Goal: Task Accomplishment & Management: Use online tool/utility

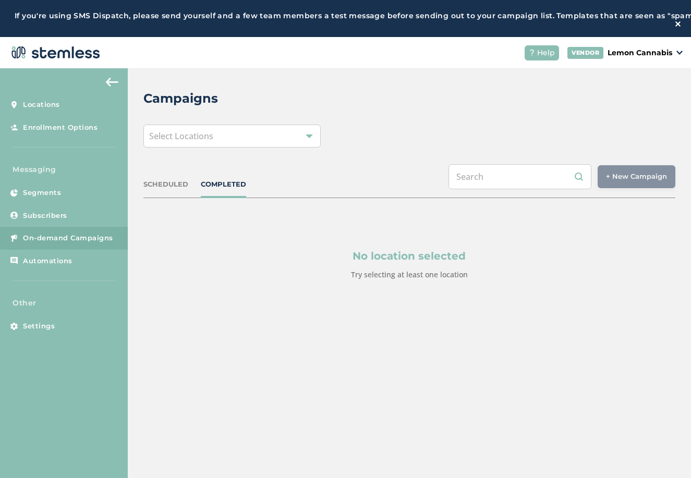
click at [235, 142] on div "Select Locations" at bounding box center [231, 136] width 177 height 23
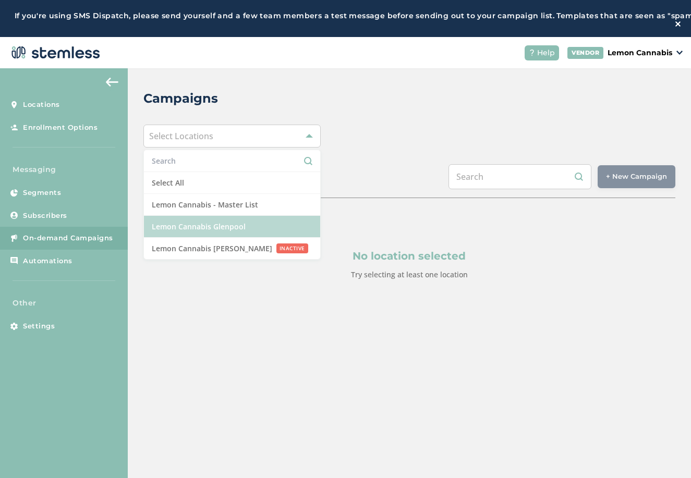
click at [241, 236] on li "Lemon Cannabis Glenpool" at bounding box center [232, 227] width 176 height 22
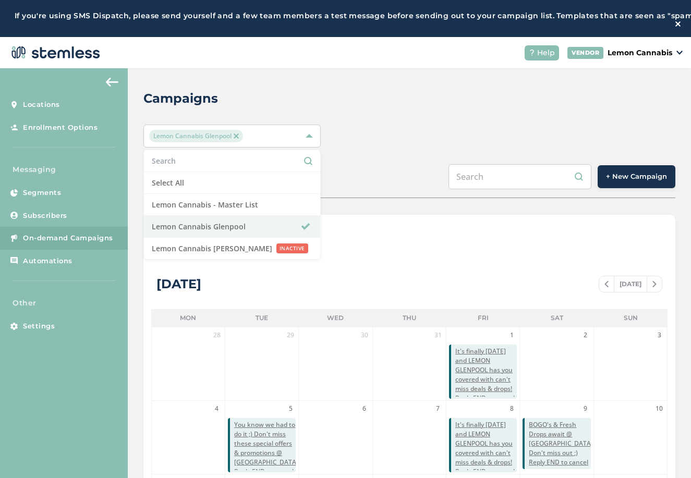
click at [638, 187] on button "+ New Campaign" at bounding box center [636, 176] width 78 height 23
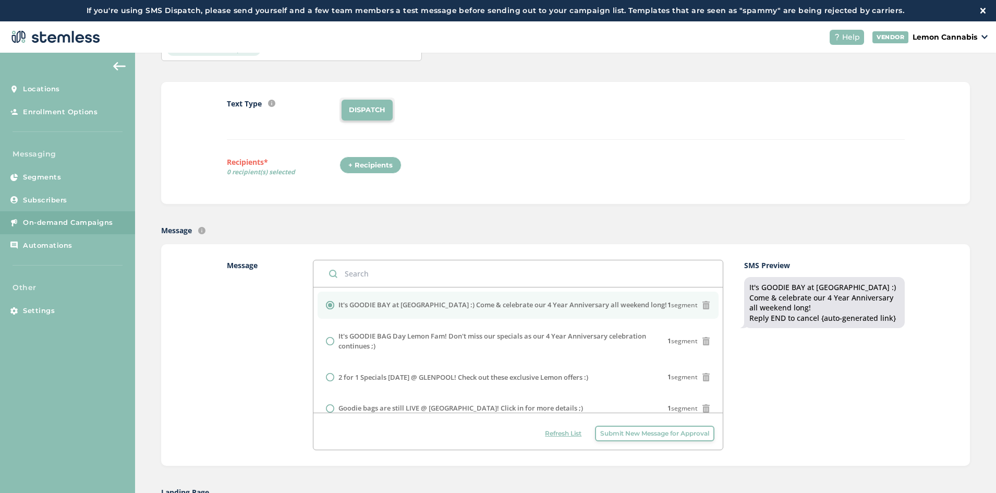
scroll to position [209, 0]
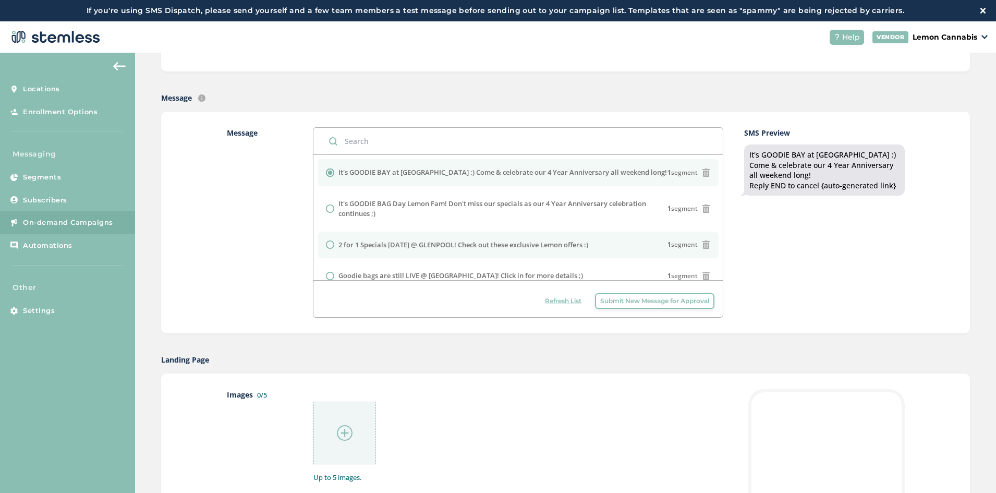
click at [482, 250] on li "2 for 1 Specials [DATE] @ GLENPOOL! Check out these exclusive Lemon offers :) 1…" at bounding box center [517, 244] width 401 height 27
radio input "false"
radio input "true"
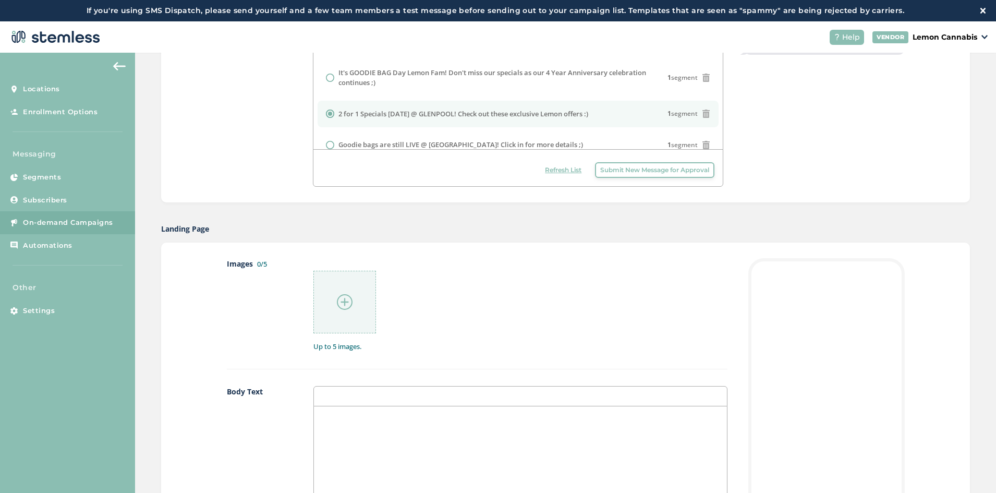
scroll to position [365, 0]
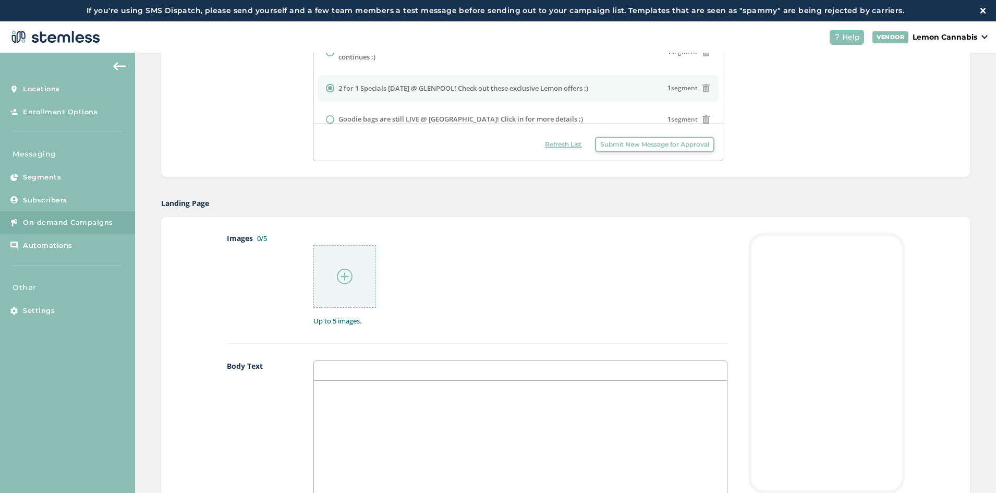
click at [327, 261] on div at bounding box center [344, 276] width 63 height 63
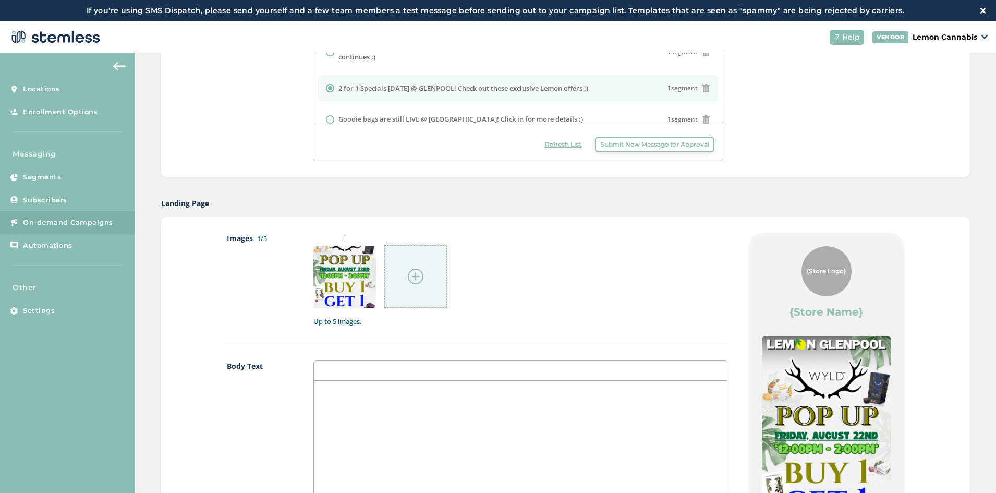
click at [410, 261] on div at bounding box center [415, 276] width 63 height 63
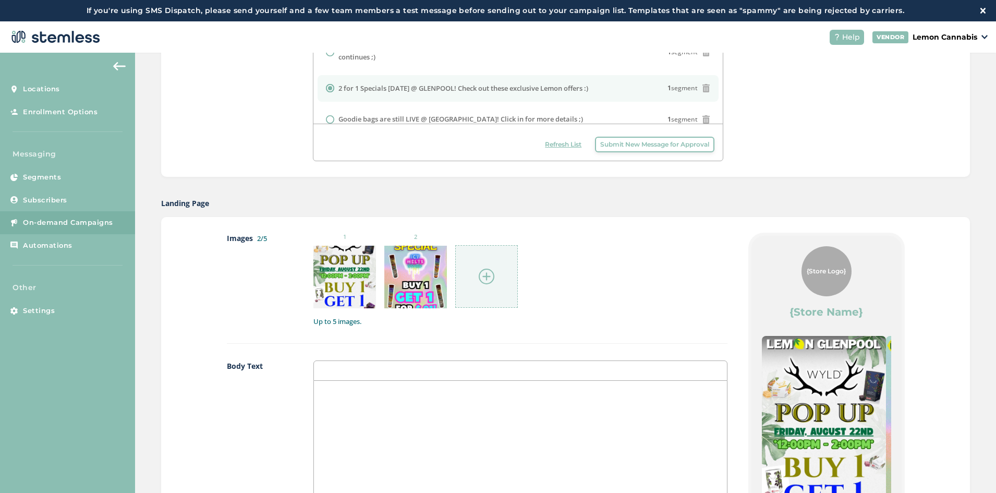
click at [483, 261] on div at bounding box center [486, 276] width 63 height 63
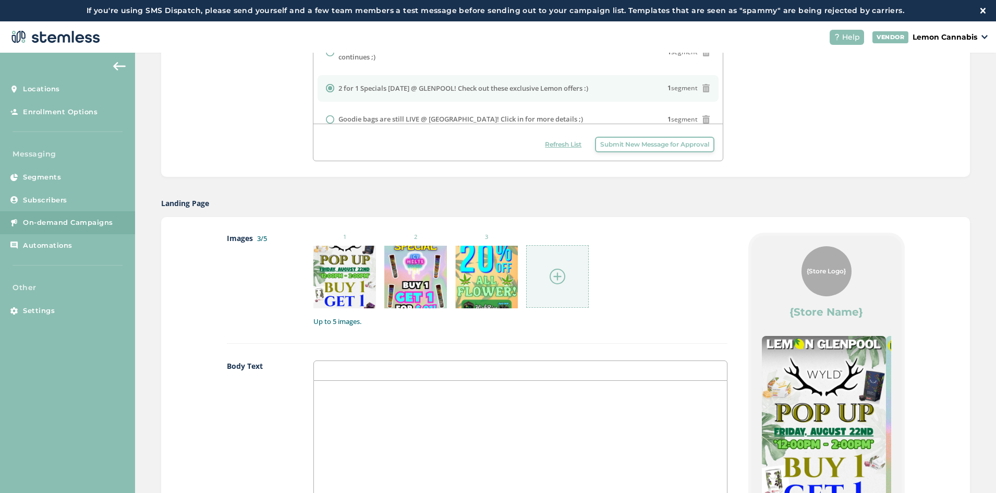
click at [536, 257] on div at bounding box center [557, 276] width 63 height 63
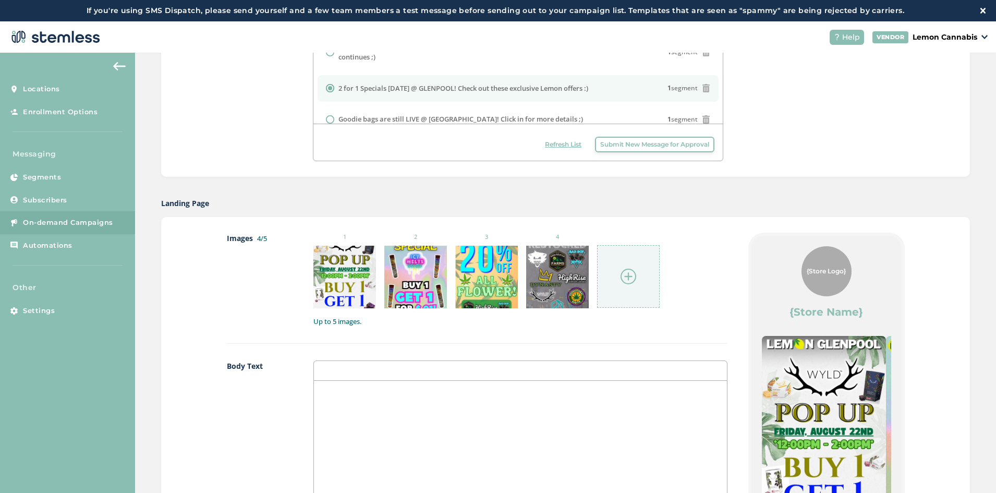
click at [611, 253] on div at bounding box center [628, 276] width 63 height 63
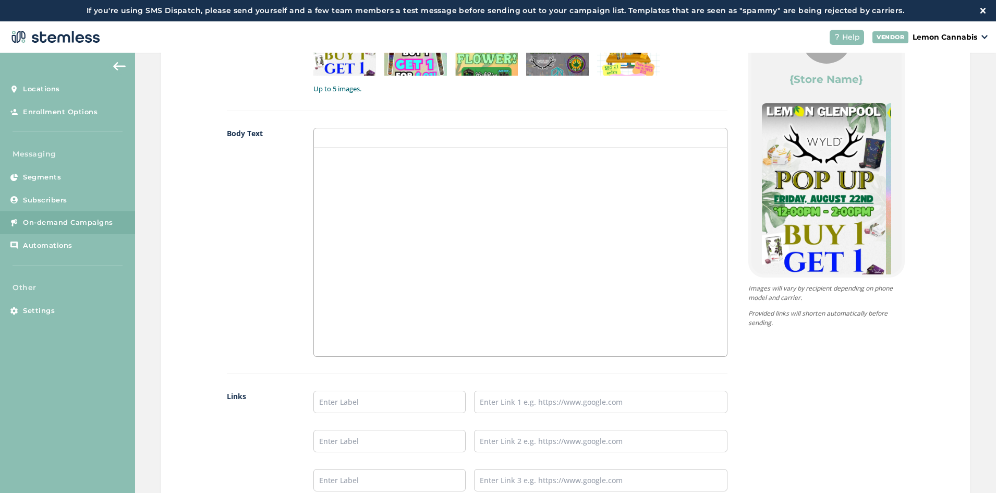
scroll to position [678, 0]
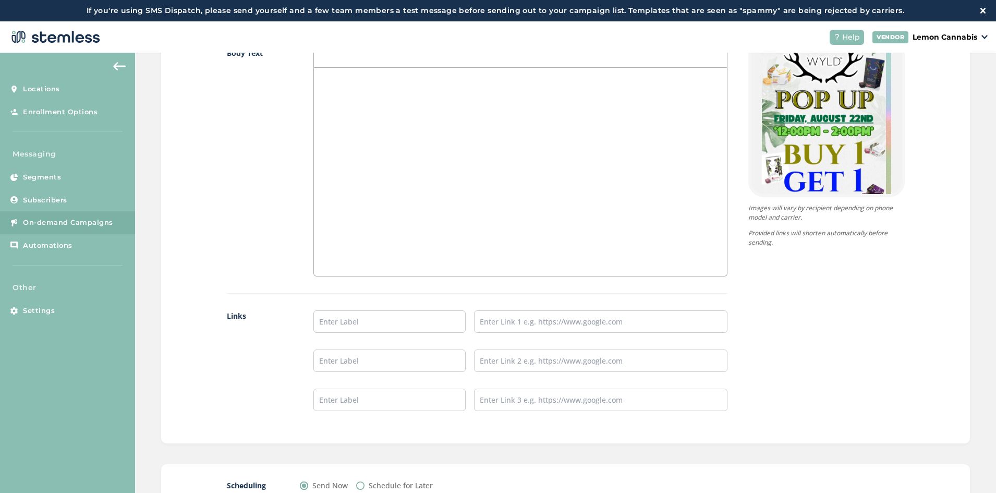
click at [439, 261] on div at bounding box center [520, 172] width 412 height 208
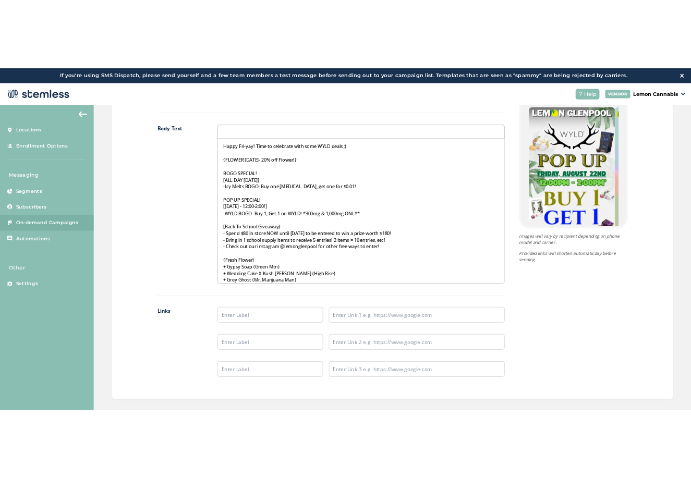
scroll to position [626, 0]
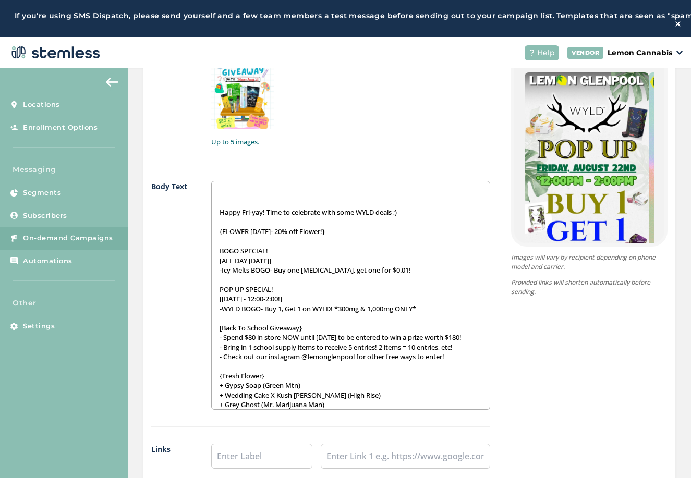
click at [398, 102] on ul "1 2 3 4 5" at bounding box center [350, 49] width 279 height 160
click at [276, 236] on p "{FLOWER [DATE]- 20% off Flower!}" at bounding box center [350, 231] width 262 height 9
click at [278, 236] on p "{FLOWER [DATE]- 20% off Flower!}" at bounding box center [350, 231] width 262 height 9
drag, startPoint x: 277, startPoint y: 236, endPoint x: 325, endPoint y: 241, distance: 48.2
click at [325, 236] on p "{FLOWER [DATE]- 20% off Flower!}" at bounding box center [350, 231] width 262 height 9
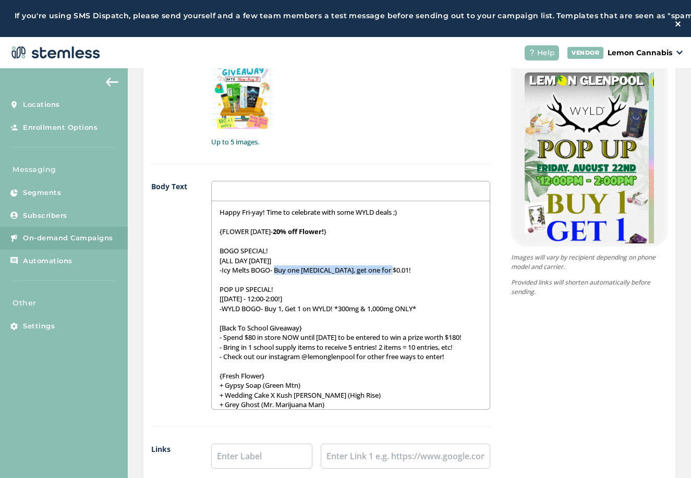
drag, startPoint x: 276, startPoint y: 274, endPoint x: 402, endPoint y: 277, distance: 126.7
click at [402, 275] on p "-Icy Melts BOGO- Buy one [MEDICAL_DATA], get one for $0.01!" at bounding box center [350, 269] width 262 height 9
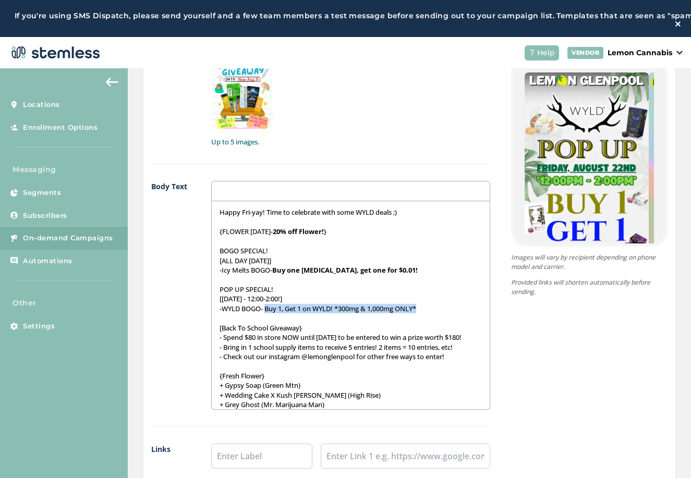
drag, startPoint x: 267, startPoint y: 314, endPoint x: 434, endPoint y: 313, distance: 166.8
click at [434, 313] on p "-WYLD BOGO- Buy 1, Get 1 on WYLD! *300mg & 1,000mg ONLY*" at bounding box center [350, 308] width 262 height 9
drag, startPoint x: 250, startPoint y: 301, endPoint x: 283, endPoint y: 308, distance: 33.5
click at [283, 303] on p "[[DATE] - 12:00-2:00!]" at bounding box center [350, 298] width 262 height 9
click at [287, 303] on p "[[DATE] - 12:00-2:00! ]" at bounding box center [350, 298] width 262 height 9
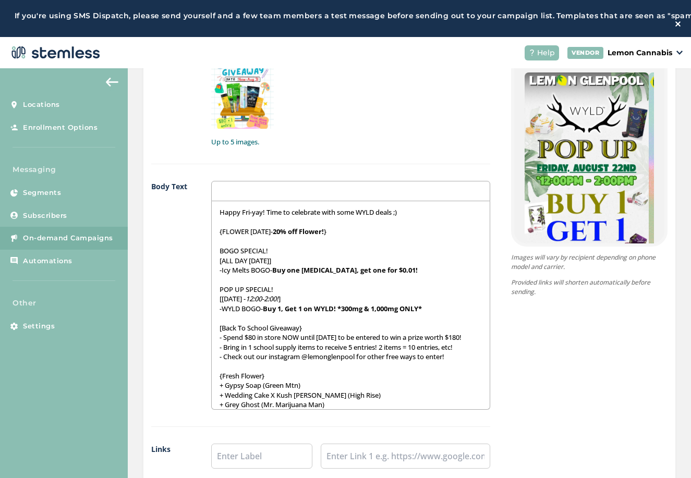
click at [327, 322] on p at bounding box center [350, 317] width 262 height 9
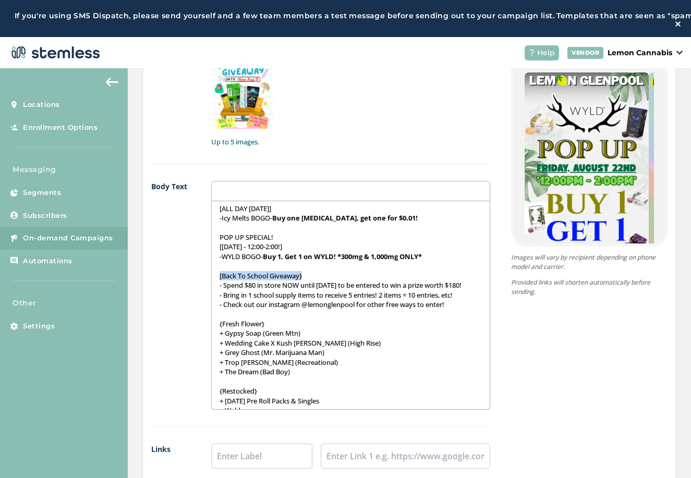
drag, startPoint x: 317, startPoint y: 279, endPoint x: 203, endPoint y: 286, distance: 114.3
click at [203, 286] on div "Body Text Happy Fri-yay! Time to celebrate with some WYLD deals ;) {FLOWER [DAT…" at bounding box center [320, 304] width 339 height 246
drag, startPoint x: 279, startPoint y: 339, endPoint x: 206, endPoint y: 341, distance: 72.5
click at [206, 341] on div "Body Text Happy Fri-yay! Time to celebrate with some WYLD deals ;) {FLOWER [DAT…" at bounding box center [320, 304] width 339 height 246
click at [215, 327] on div "Happy Fri-yay! Time to celebrate with some WYLD deals ;) {FLOWER [DATE]- 20% of…" at bounding box center [351, 305] width 278 height 208
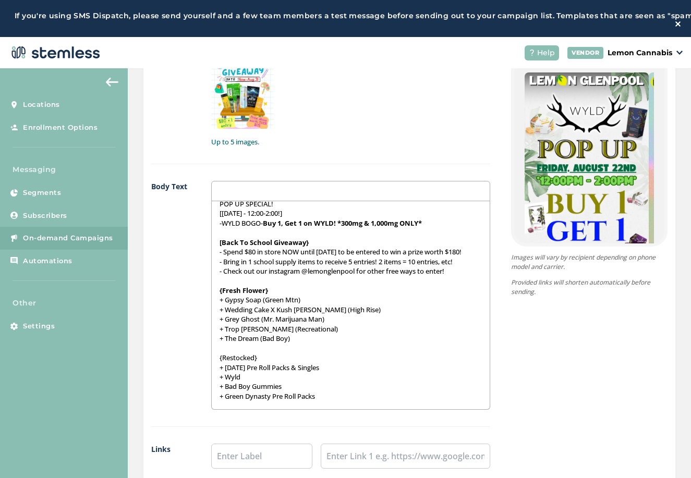
scroll to position [113, 0]
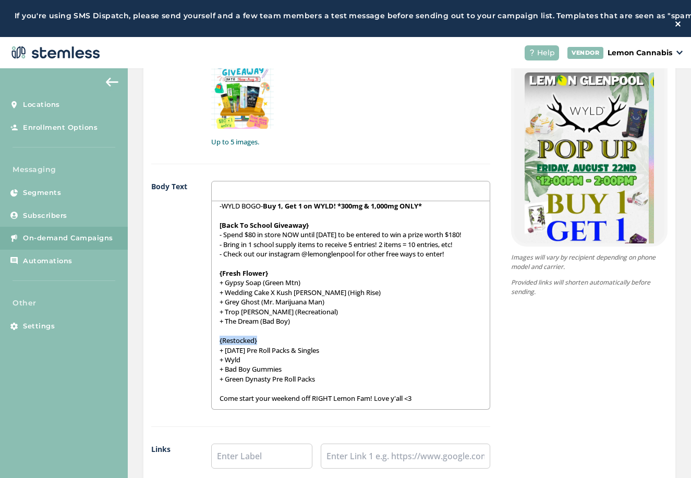
drag, startPoint x: 273, startPoint y: 346, endPoint x: 211, endPoint y: 343, distance: 61.6
click at [212, 343] on div "Happy Fri-yay! Time to celebrate with some WYLD deals ;) {FLOWER [DATE]- 20% of…" at bounding box center [351, 305] width 278 height 208
click at [364, 307] on p "+ Grey Ghost (Mr. Marijuana Man)" at bounding box center [350, 301] width 262 height 9
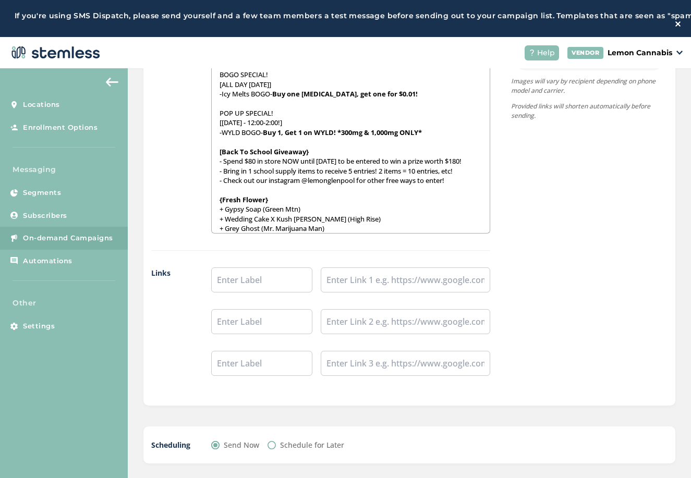
scroll to position [811, 0]
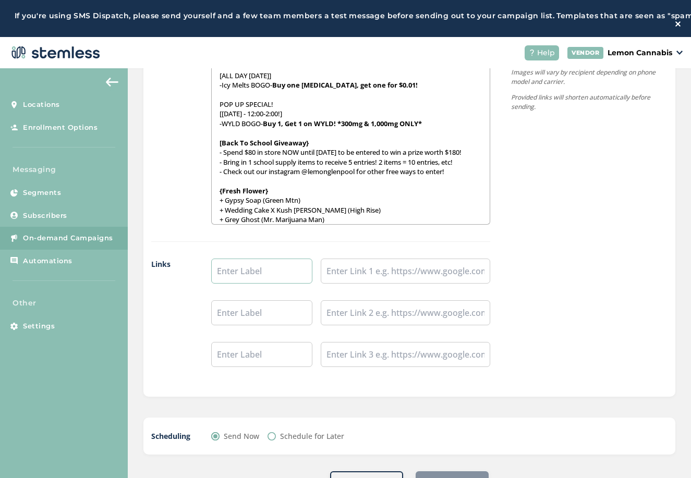
click at [251, 284] on input "text" at bounding box center [262, 271] width 102 height 25
type input "Place an Order:"
click at [237, 319] on input "text" at bounding box center [262, 312] width 102 height 25
type input "Leave a Review:"
click at [265, 365] on input "text" at bounding box center [262, 354] width 102 height 25
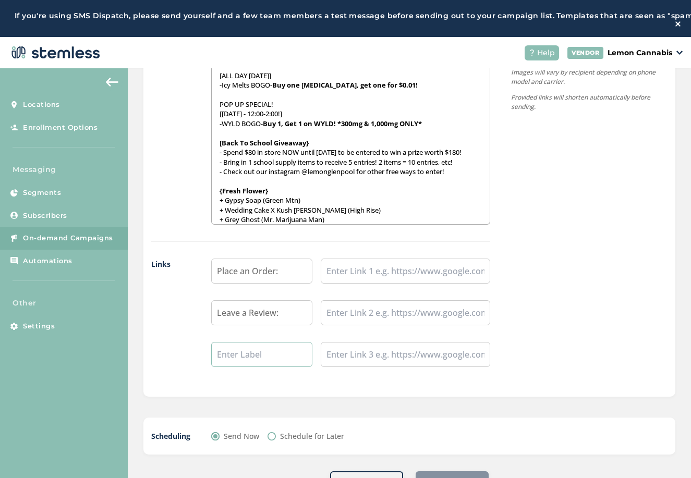
type input "Follow us on Instagram:"
click at [351, 273] on input "text" at bounding box center [405, 271] width 169 height 25
type input "[URL][DOMAIN_NAME]"
click at [364, 315] on input "text" at bounding box center [405, 312] width 169 height 25
type input "[URL][DOMAIN_NAME]"
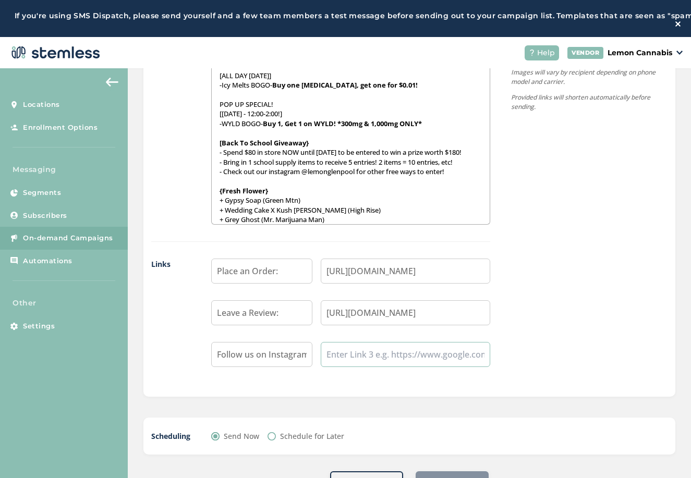
click at [381, 356] on input "text" at bounding box center [405, 354] width 169 height 25
type input "[URL][DOMAIN_NAME]"
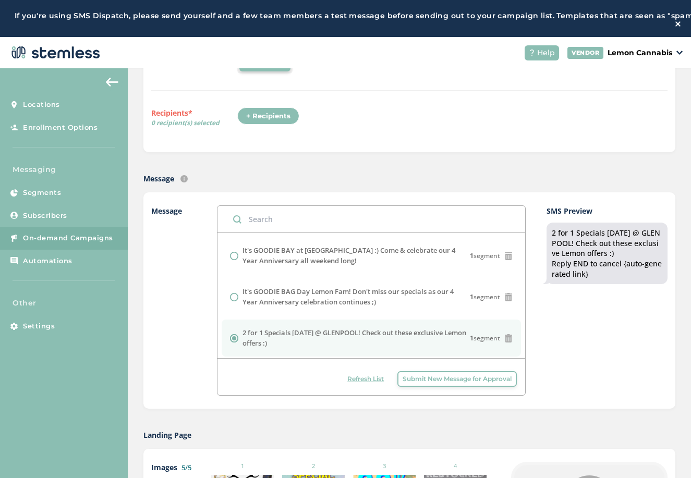
scroll to position [0, 0]
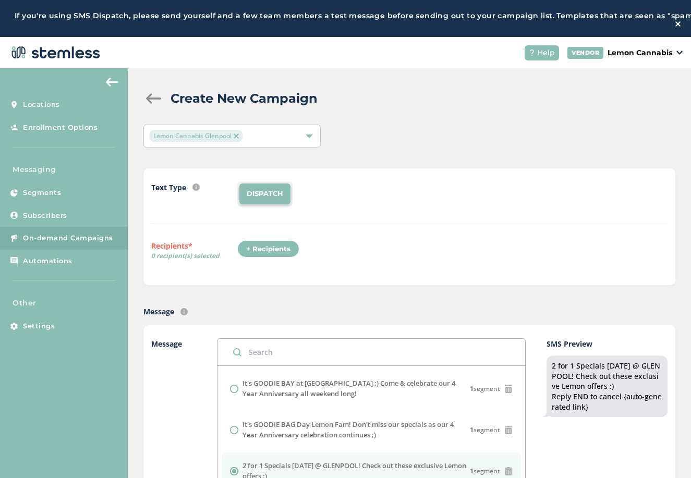
click at [267, 257] on div "+ Recipients" at bounding box center [268, 249] width 62 height 18
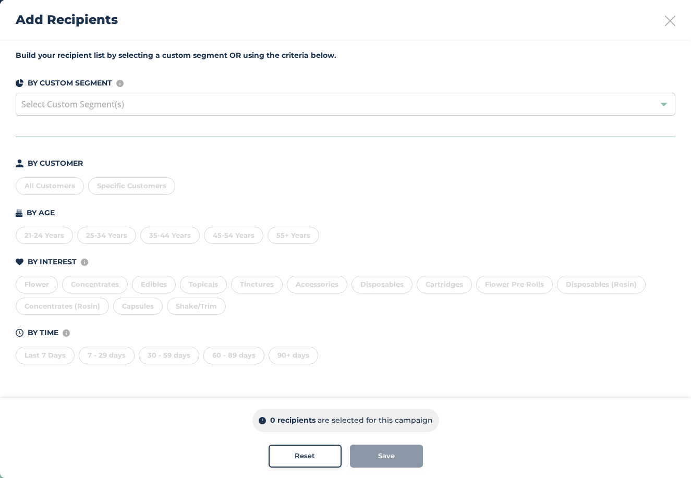
click at [41, 361] on div "Last 7 Days" at bounding box center [45, 356] width 59 height 18
click at [103, 357] on div "7 - 29 days" at bounding box center [107, 356] width 56 height 18
click at [181, 360] on div "30 - 59 days" at bounding box center [169, 356] width 60 height 18
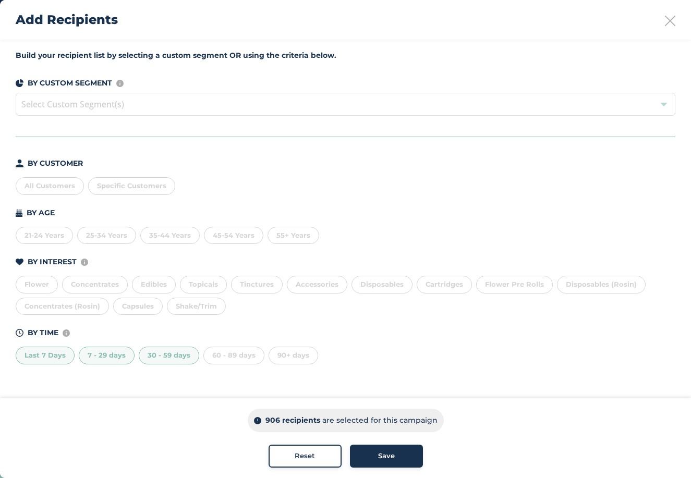
click at [241, 358] on div "60 - 89 days" at bounding box center [233, 356] width 61 height 18
click at [405, 456] on div "Save" at bounding box center [386, 456] width 56 height 10
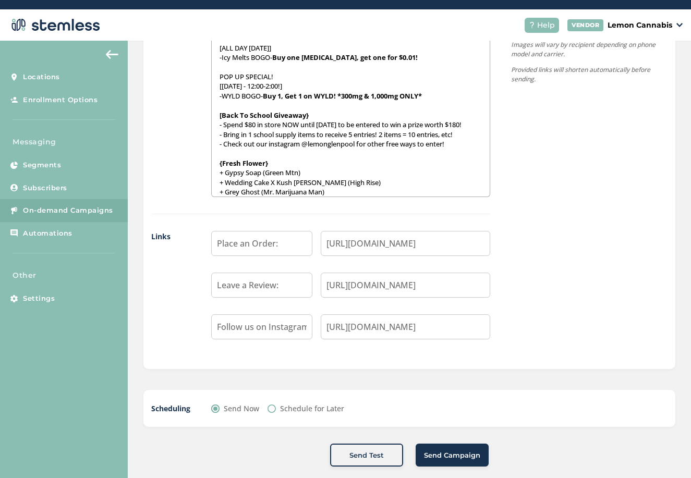
scroll to position [42, 0]
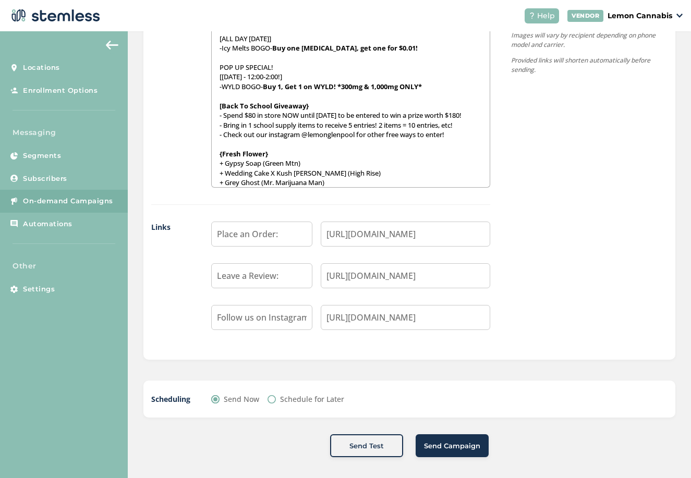
click at [460, 449] on span "Send Campaign" at bounding box center [452, 446] width 56 height 10
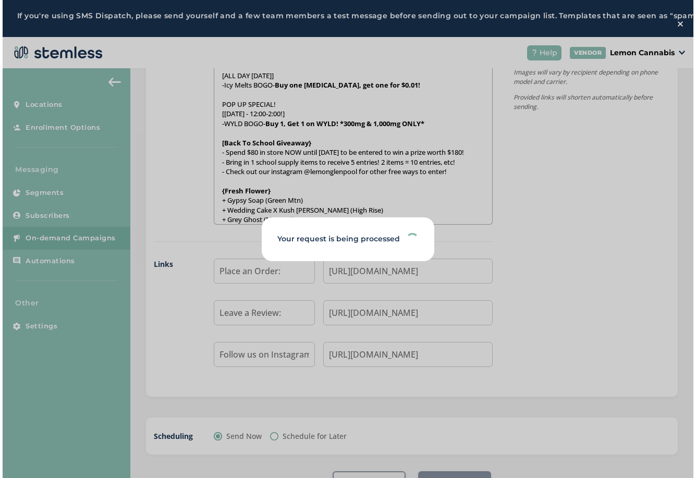
scroll to position [0, 0]
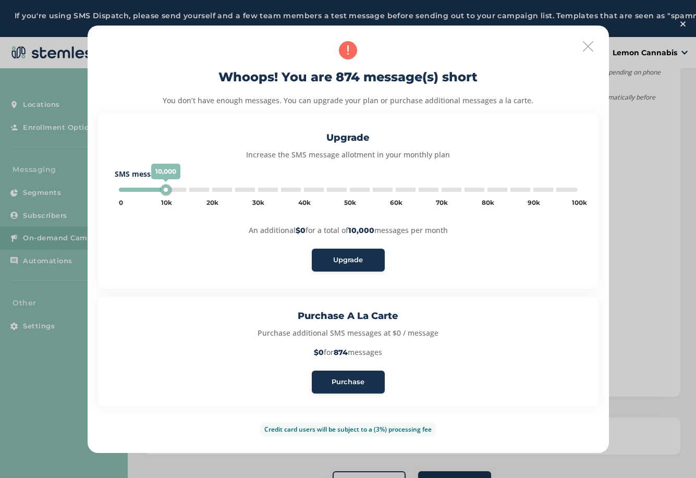
type input "5000"
click at [367, 381] on div "Purchase" at bounding box center [348, 382] width 56 height 10
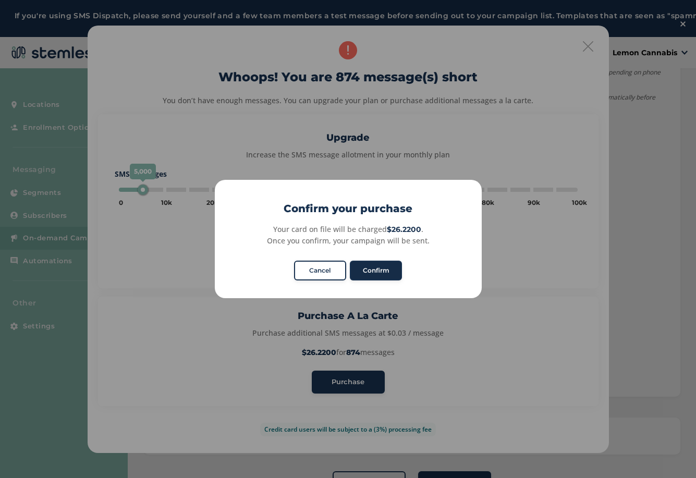
click at [386, 275] on button "Confirm" at bounding box center [376, 271] width 52 height 20
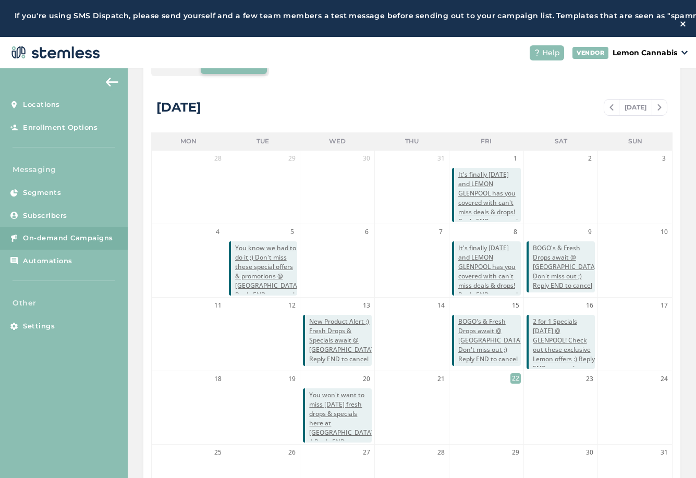
scroll to position [209, 0]
